Goal: Task Accomplishment & Management: Use online tool/utility

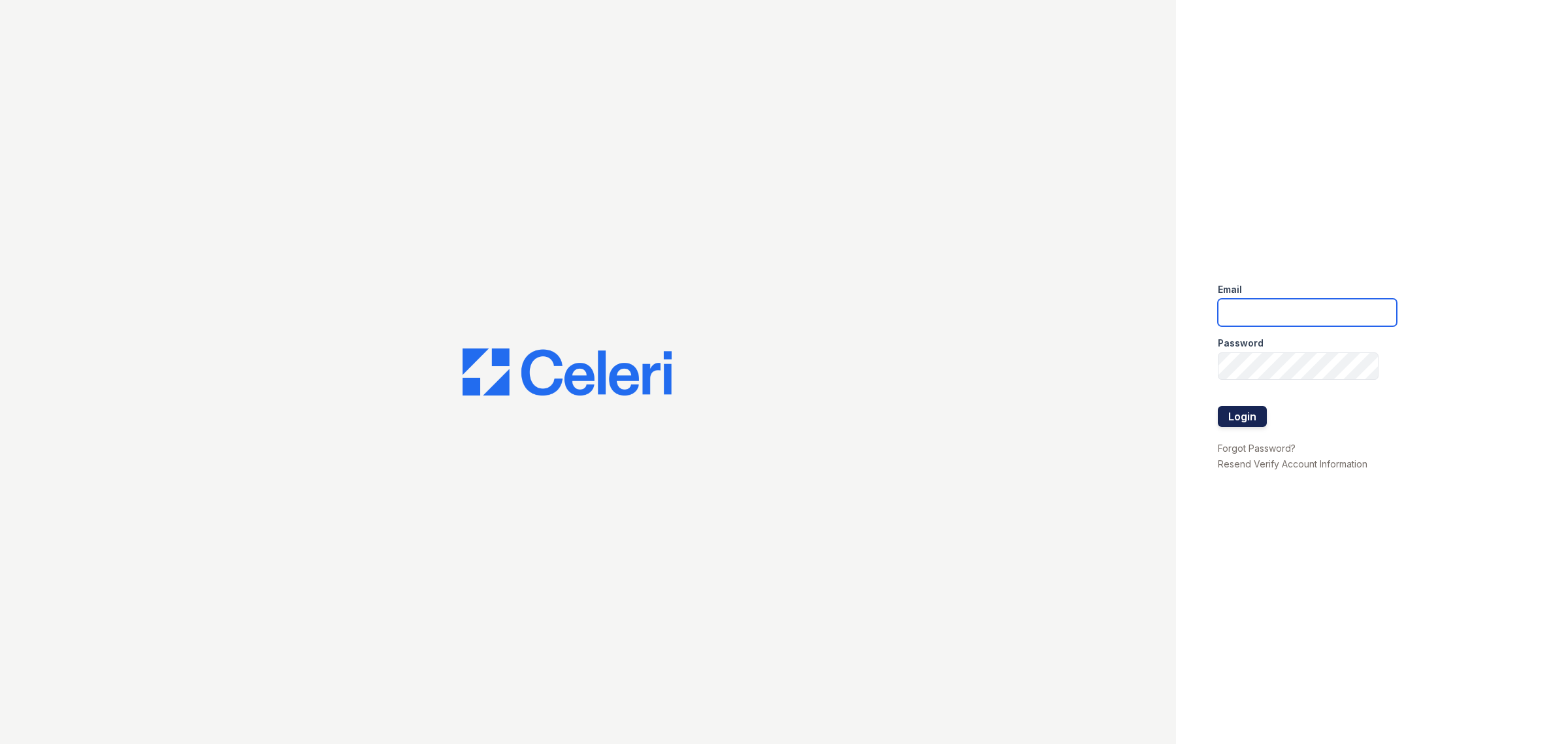
type input "[EMAIL_ADDRESS][DOMAIN_NAME]"
click at [1233, 415] on button "Login" at bounding box center [1242, 417] width 49 height 21
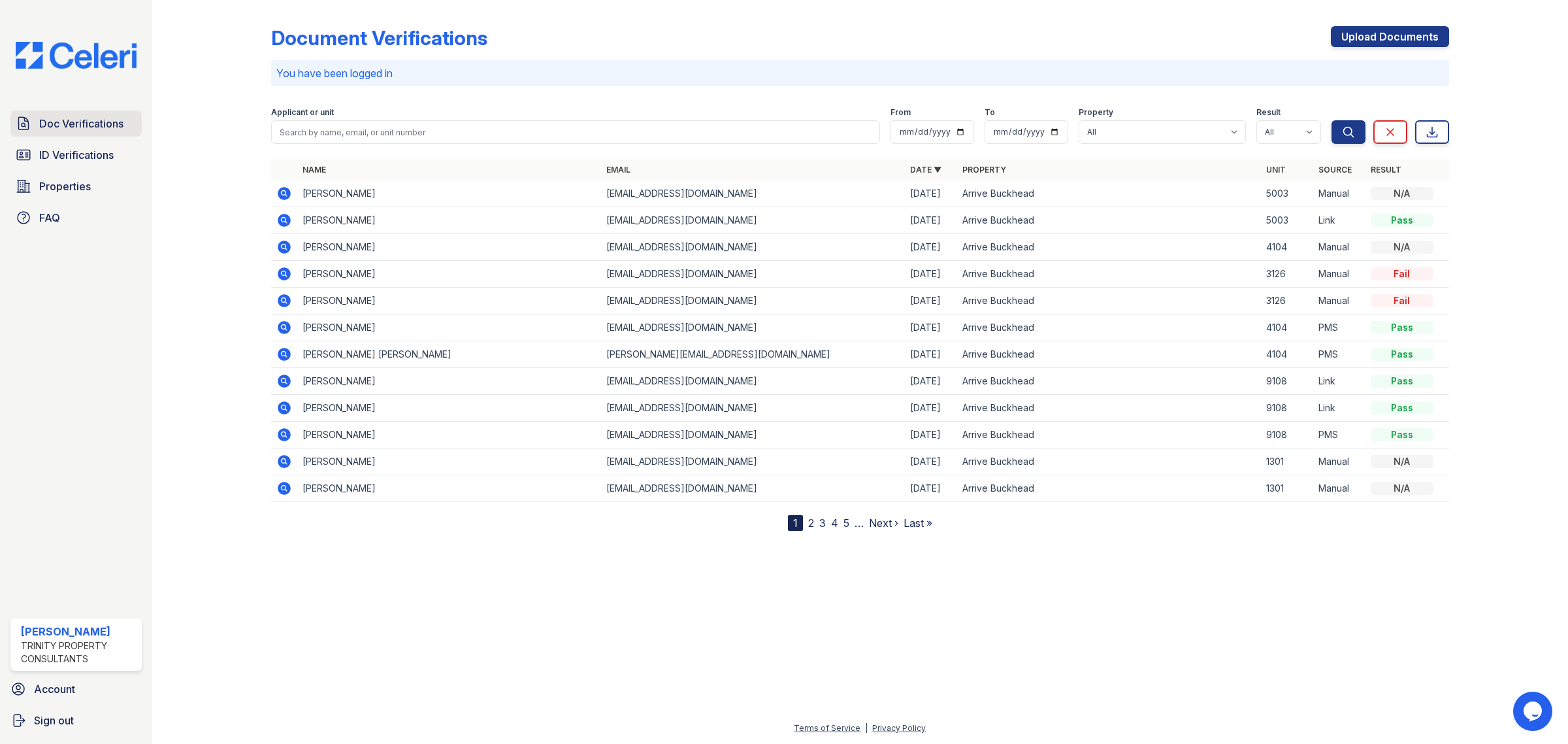
click at [90, 128] on span "Doc Verifications" at bounding box center [81, 124] width 84 height 15
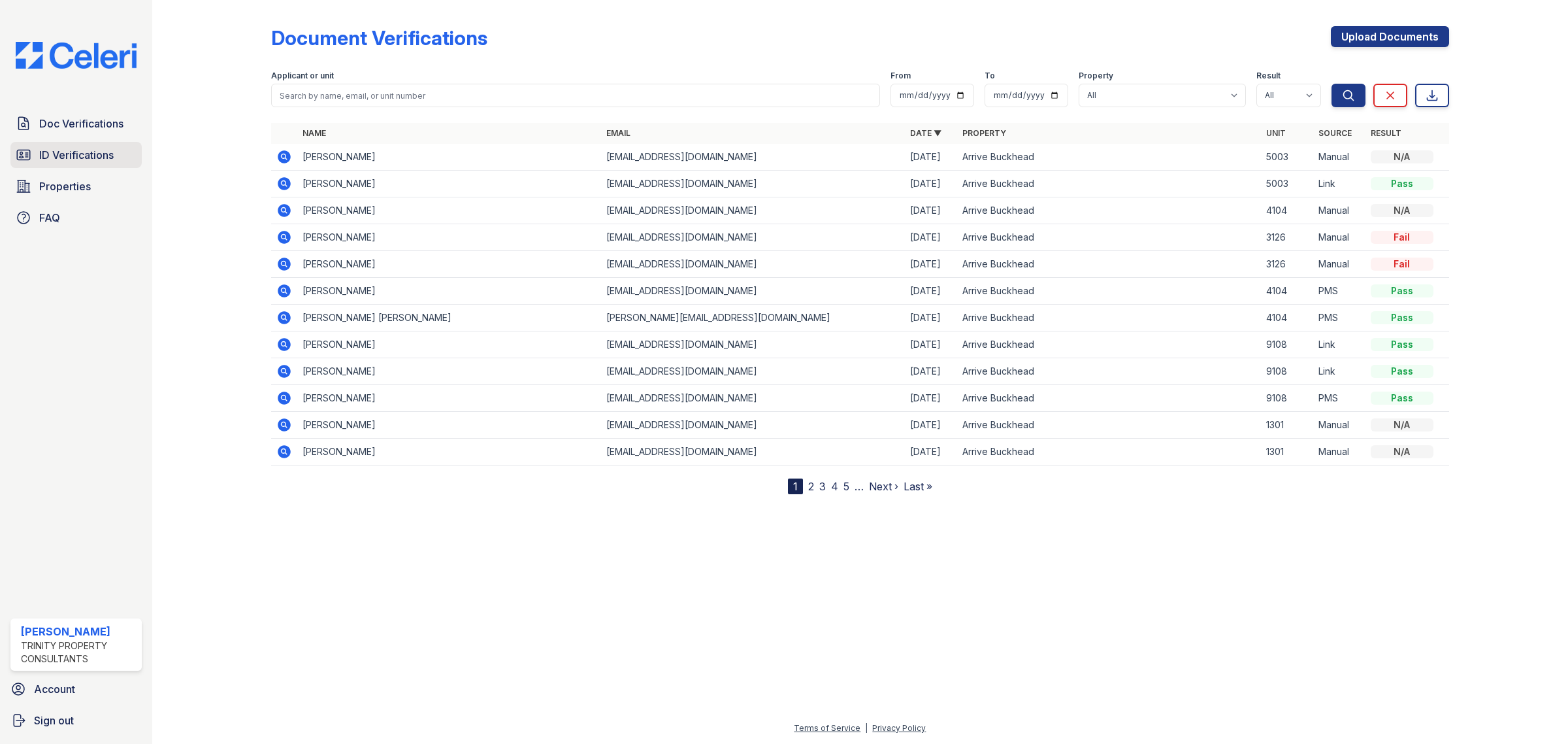
click at [81, 149] on span "ID Verifications" at bounding box center [77, 155] width 74 height 15
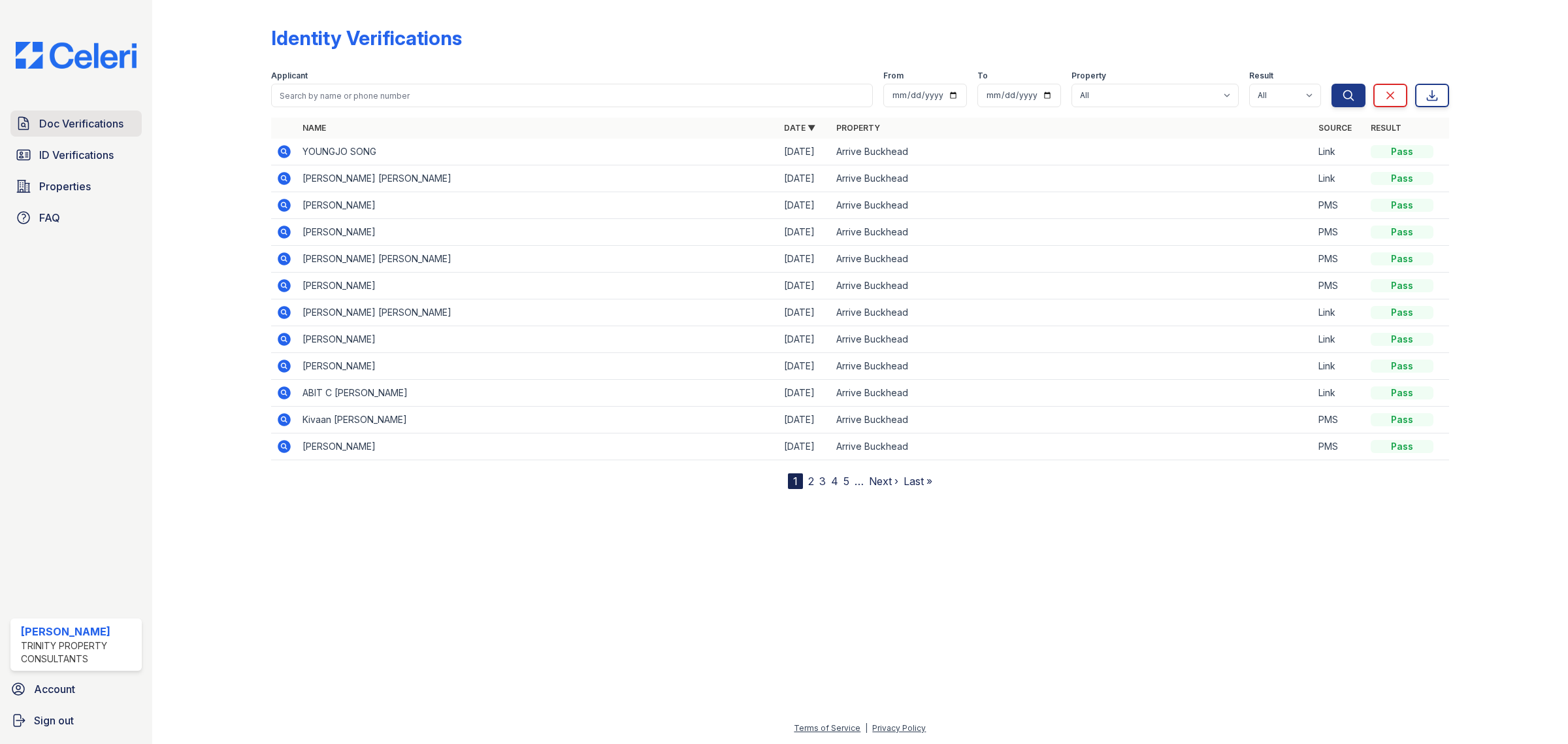
click at [100, 125] on span "Doc Verifications" at bounding box center [81, 124] width 84 height 15
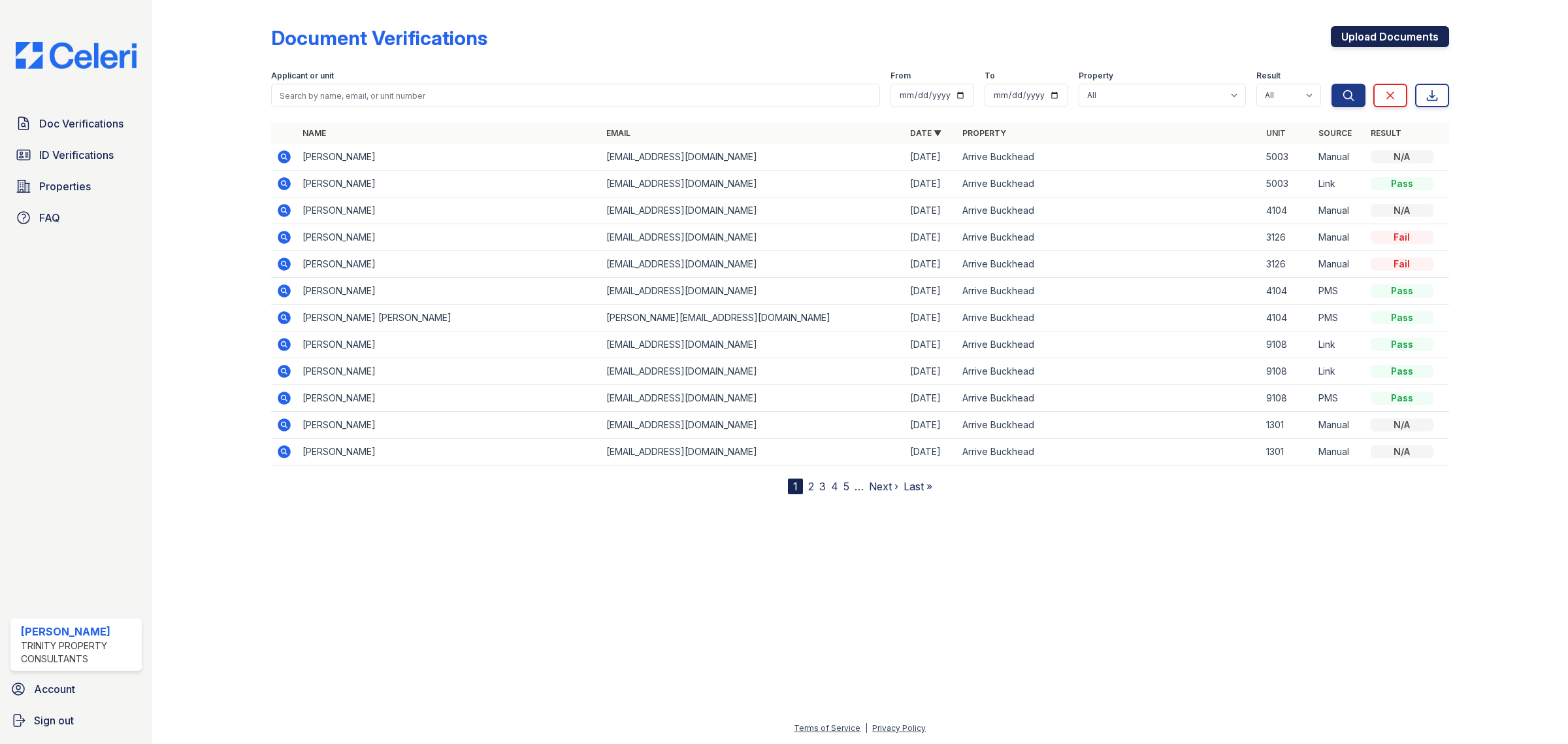
click at [1428, 27] on link "Upload Documents" at bounding box center [1390, 37] width 118 height 21
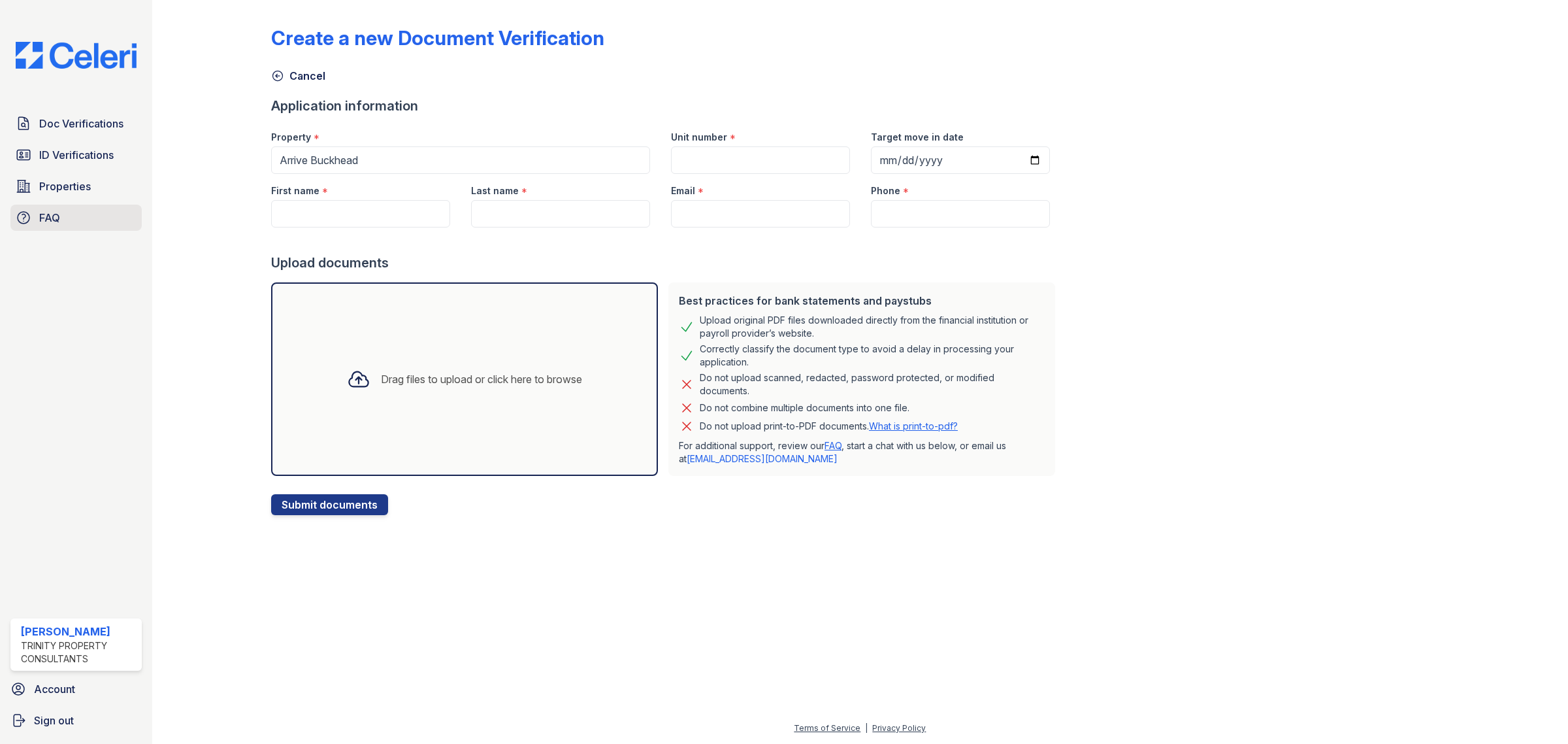
click at [105, 216] on link "FAQ" at bounding box center [76, 217] width 131 height 26
click at [109, 192] on link "Properties" at bounding box center [76, 186] width 131 height 26
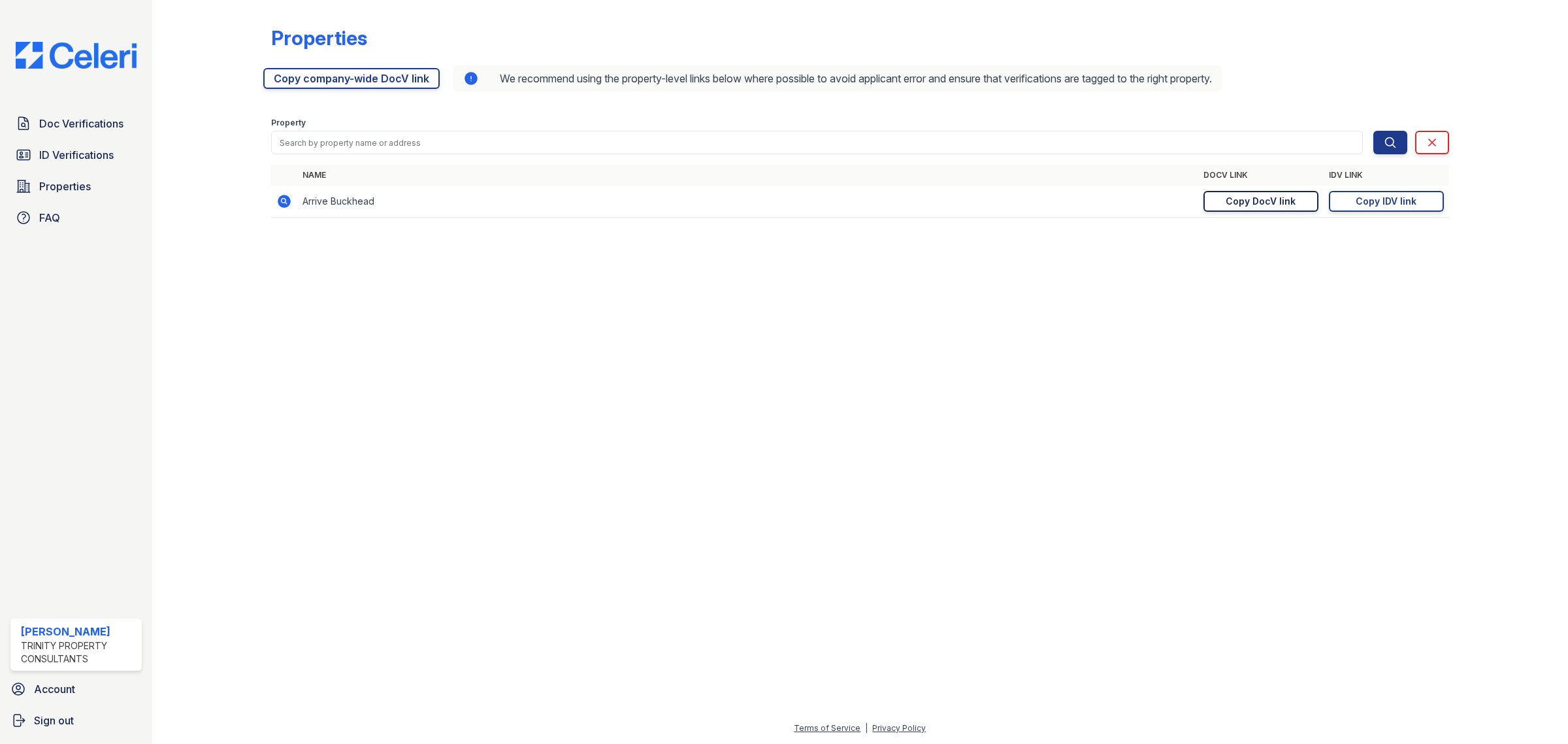
click at [1263, 191] on link "Copy DocV link Copy link" at bounding box center [1261, 202] width 115 height 21
click at [98, 155] on span "ID Verifications" at bounding box center [77, 155] width 74 height 15
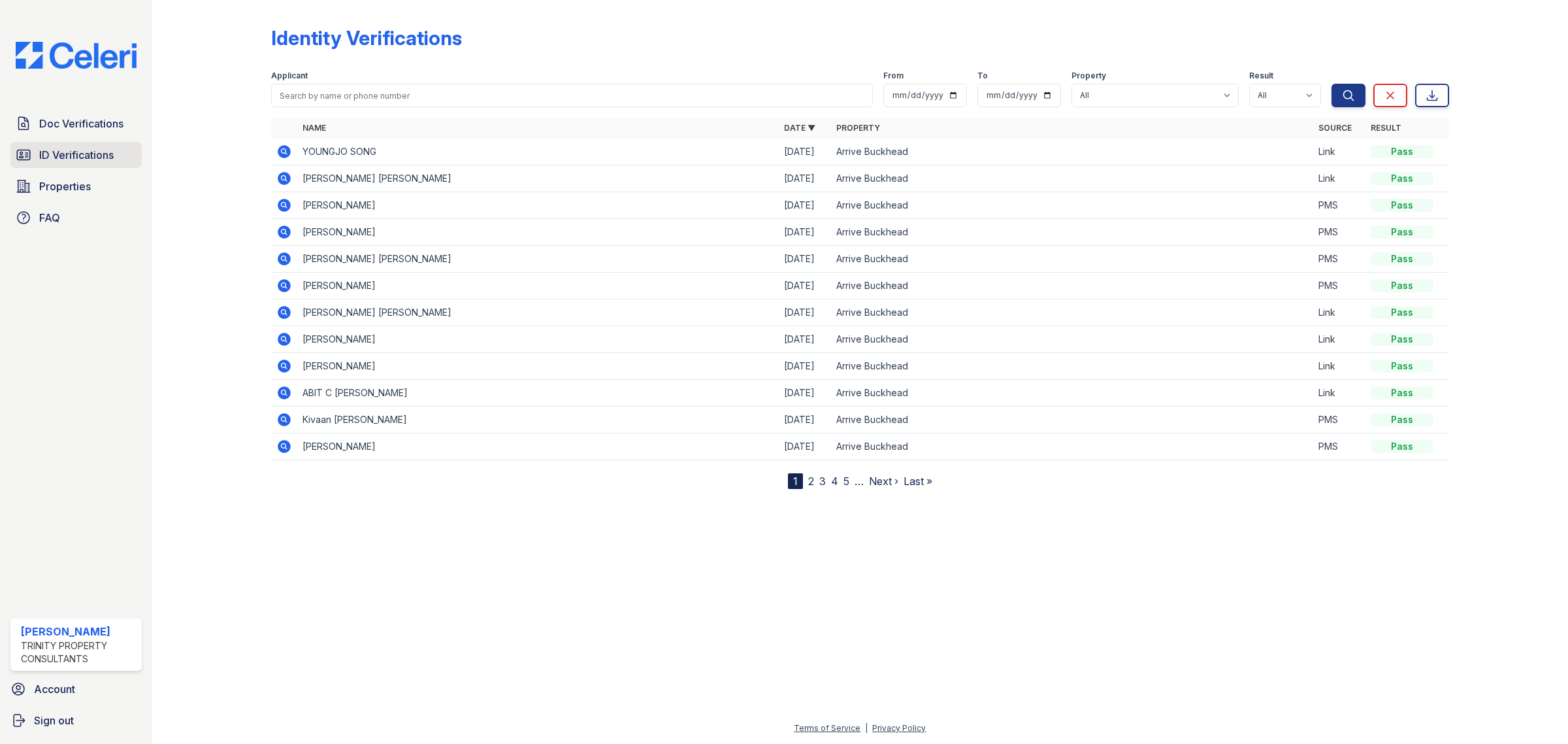
click at [61, 148] on span "ID Verifications" at bounding box center [77, 155] width 74 height 15
